Goal: Task Accomplishment & Management: Manage account settings

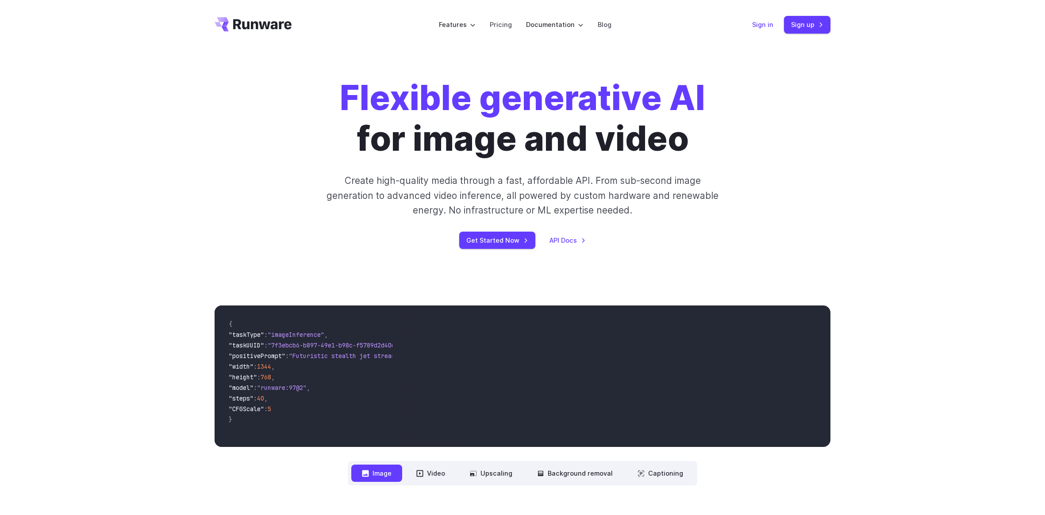
click at [763, 21] on link "Sign in" at bounding box center [762, 24] width 21 height 10
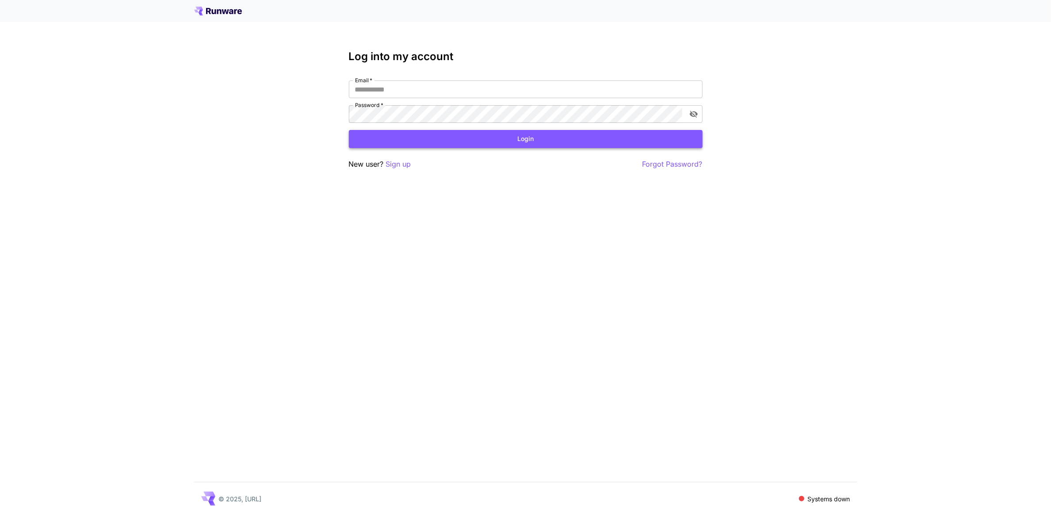
type input "**********"
click at [500, 136] on button "Login" at bounding box center [526, 139] width 354 height 18
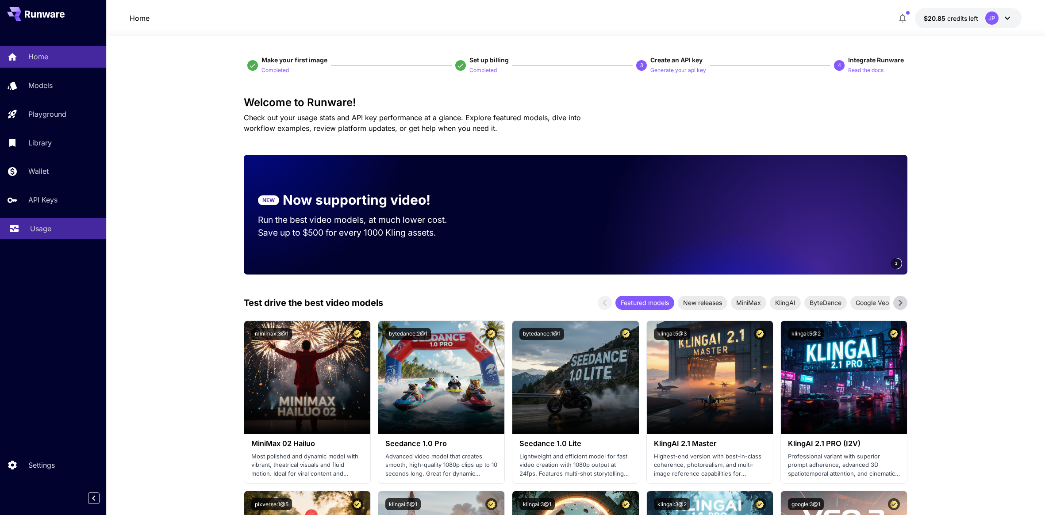
click at [46, 228] on p "Usage" at bounding box center [40, 228] width 21 height 11
